Goal: Use online tool/utility: Utilize a website feature to perform a specific function

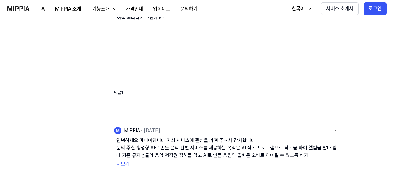
scroll to position [217, 0]
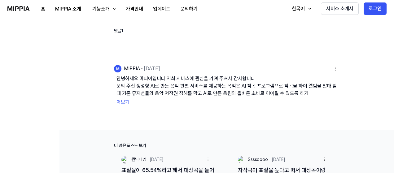
click at [123, 101] on button "더보기" at bounding box center [227, 102] width 221 height 10
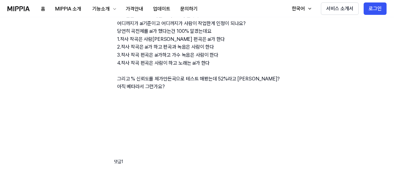
scroll to position [0, 0]
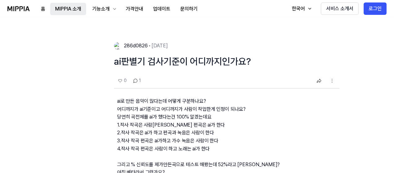
click at [75, 10] on button "MIPPIA 소개" at bounding box center [68, 9] width 36 height 12
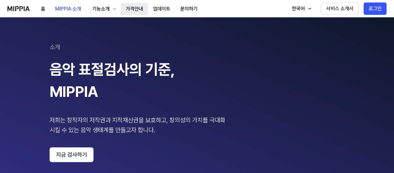
click at [136, 11] on button "가격안내" at bounding box center [134, 9] width 27 height 12
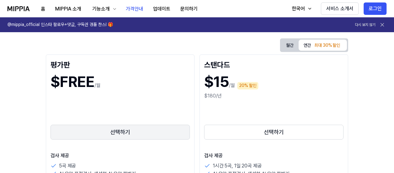
scroll to position [124, 0]
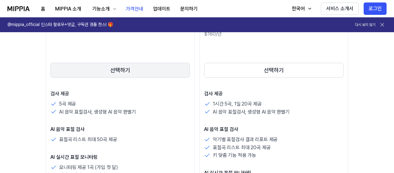
click at [122, 74] on button "선택하기" at bounding box center [121, 70] width 140 height 15
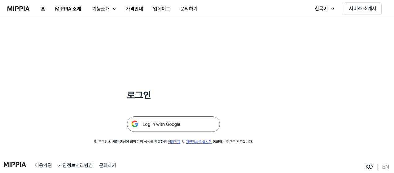
scroll to position [31, 0]
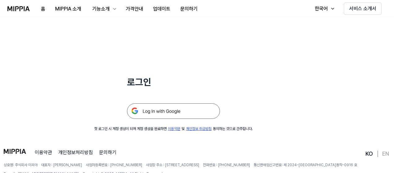
click at [149, 107] on img at bounding box center [173, 112] width 93 height 16
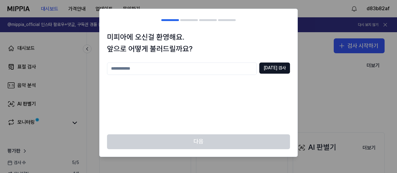
click at [229, 141] on div "다음" at bounding box center [199, 146] width 198 height 22
click at [179, 69] on input "text" at bounding box center [182, 69] width 150 height 12
click at [264, 74] on div "** 중복 검사" at bounding box center [198, 69] width 183 height 12
click at [273, 73] on button "중복 검사" at bounding box center [274, 68] width 31 height 11
click at [214, 65] on input "**" at bounding box center [182, 69] width 150 height 12
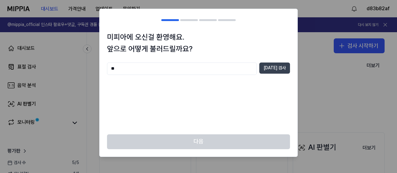
type input "**"
click at [267, 69] on button "중복 검사" at bounding box center [274, 68] width 31 height 11
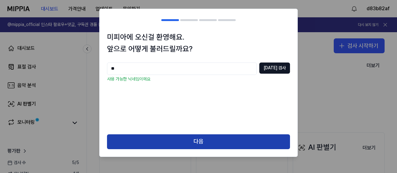
click at [215, 142] on button "다음" at bounding box center [198, 142] width 183 height 15
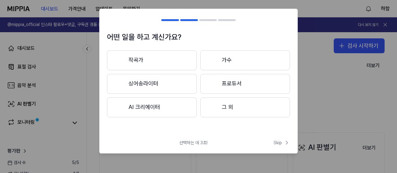
click at [215, 108] on div at bounding box center [212, 107] width 7 height 7
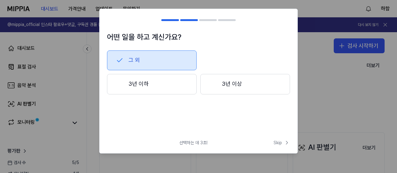
click at [188, 87] on button "3년 이하" at bounding box center [152, 84] width 90 height 20
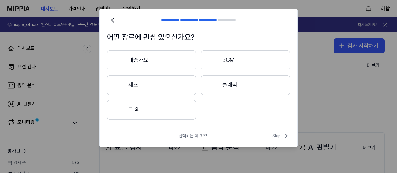
click at [189, 69] on button "대중가요" at bounding box center [151, 61] width 89 height 20
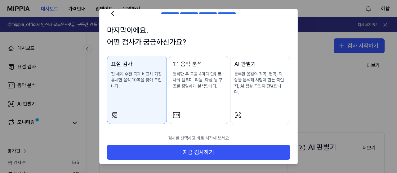
scroll to position [9, 0]
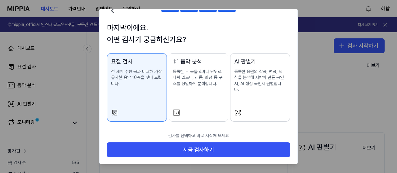
click at [237, 88] on p "등록한 음원의 작곡, 편곡, 믹싱을 분석해 사람이 만든 곡인지, AI 생성 곡인지 판별합니다." at bounding box center [260, 81] width 52 height 24
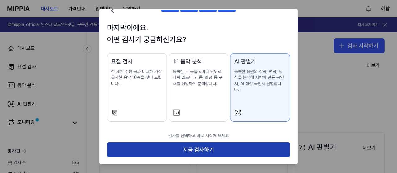
click at [207, 145] on button "지금 검사하기" at bounding box center [198, 150] width 183 height 15
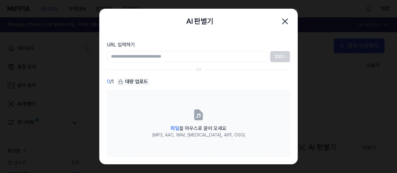
scroll to position [0, 0]
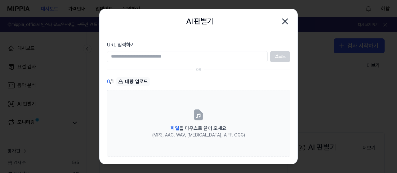
paste input "**********"
type input "**********"
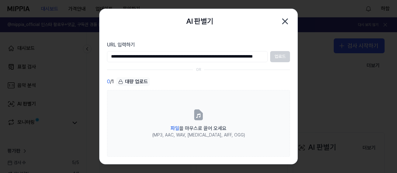
scroll to position [0, 59]
click at [282, 58] on button "업로드" at bounding box center [280, 56] width 20 height 11
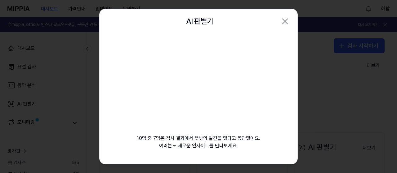
scroll to position [0, 0]
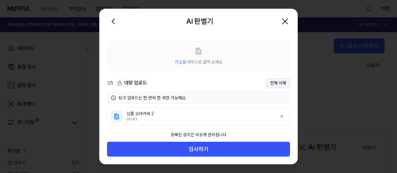
click at [286, 86] on button "전체 삭제" at bounding box center [278, 83] width 24 height 10
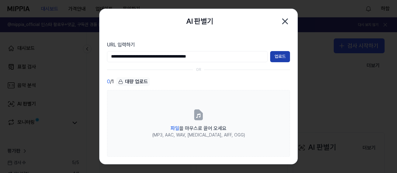
type input "**********"
click at [283, 57] on button "업로드" at bounding box center [280, 56] width 20 height 11
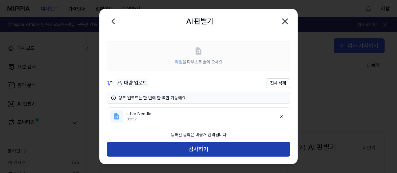
click at [209, 146] on button "검사하기" at bounding box center [198, 149] width 183 height 15
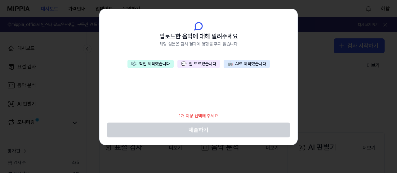
click at [205, 65] on button "💬 잘 모르겠습니다" at bounding box center [198, 64] width 42 height 9
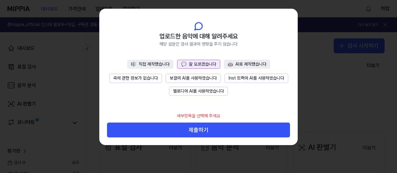
click at [151, 79] on button "곡에 관한 정보가 없습니다" at bounding box center [135, 78] width 53 height 9
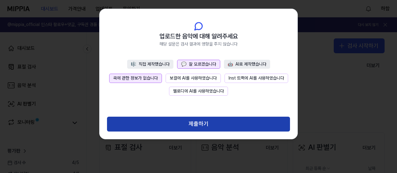
click at [163, 121] on button "제출하기" at bounding box center [198, 124] width 183 height 15
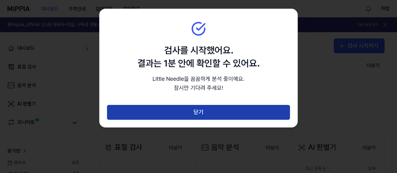
click at [173, 108] on button "닫기" at bounding box center [198, 112] width 183 height 15
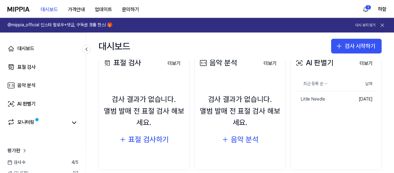
scroll to position [95, 0]
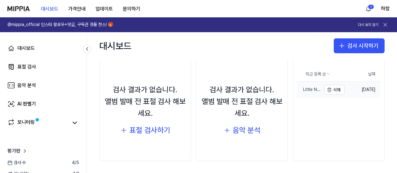
click at [306, 93] on link "Little Needle" at bounding box center [309, 90] width 24 height 16
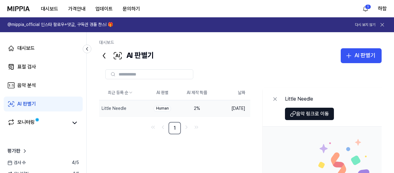
click at [47, 100] on link "AI 판별기" at bounding box center [43, 104] width 79 height 15
click at [43, 104] on link "AI 판별기" at bounding box center [43, 104] width 79 height 15
click at [133, 108] on button "삭제" at bounding box center [135, 109] width 20 height 10
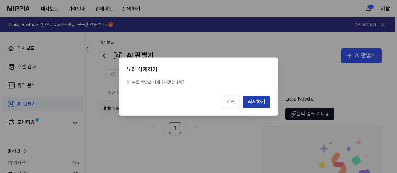
click at [266, 101] on button "삭제하기" at bounding box center [256, 102] width 27 height 12
